Goal: Entertainment & Leisure: Browse casually

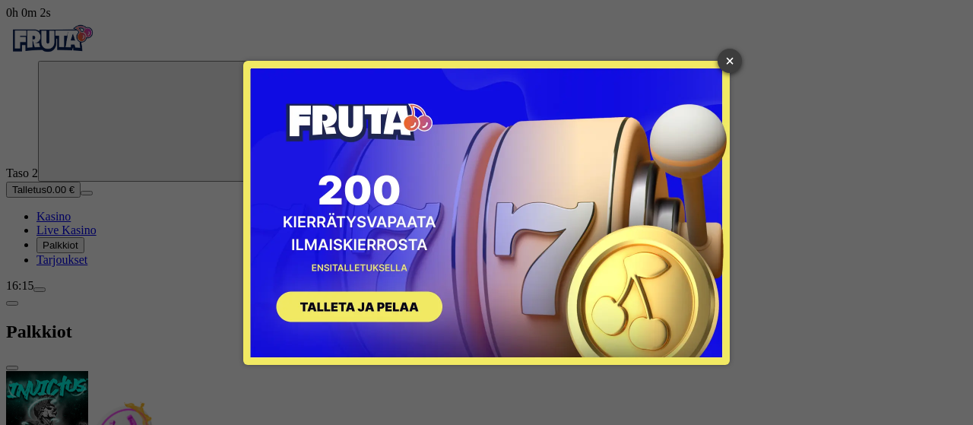
click at [730, 59] on link "×" at bounding box center [730, 61] width 24 height 24
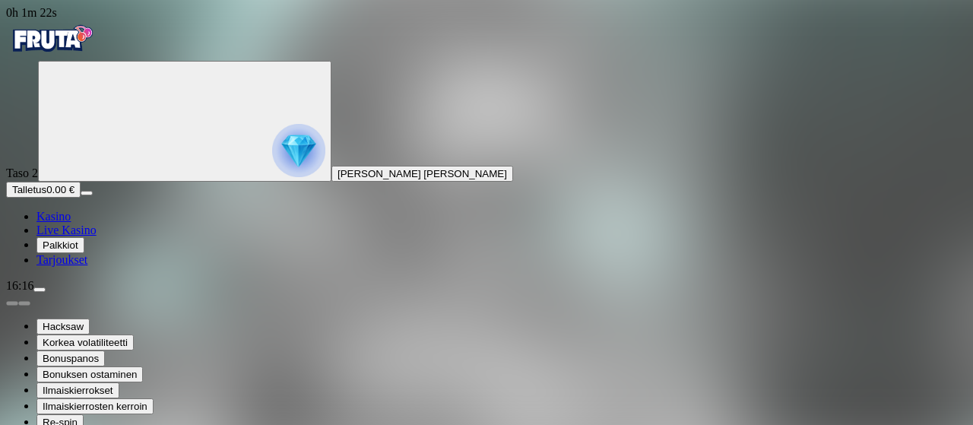
click at [59, 223] on link "Kasino" at bounding box center [53, 216] width 34 height 13
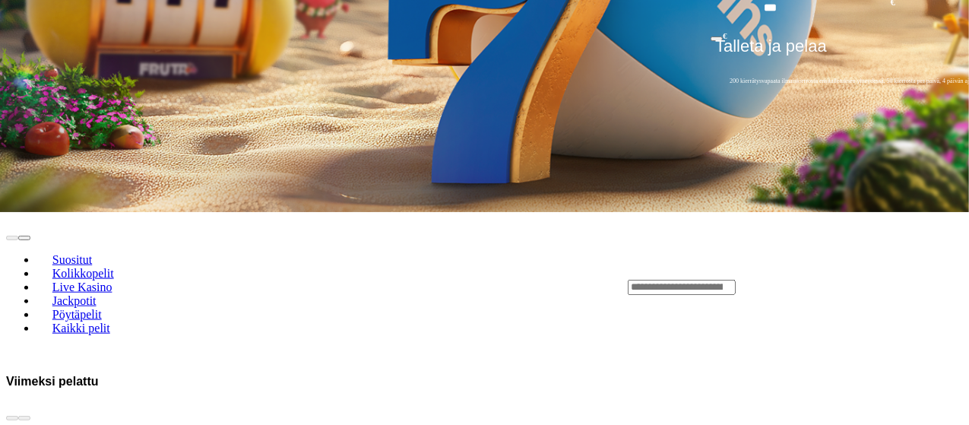
scroll to position [608, 0]
